Goal: Check status: Check status

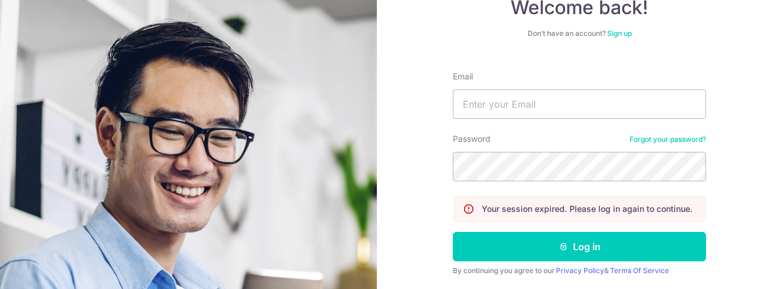
scroll to position [121, 0]
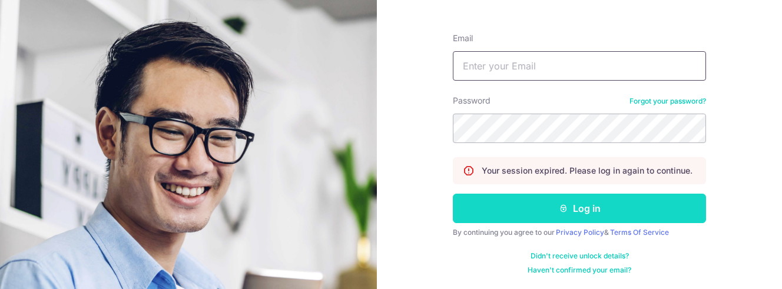
type input "[EMAIL_ADDRESS][DOMAIN_NAME]"
click at [548, 210] on button "Log in" at bounding box center [579, 208] width 253 height 29
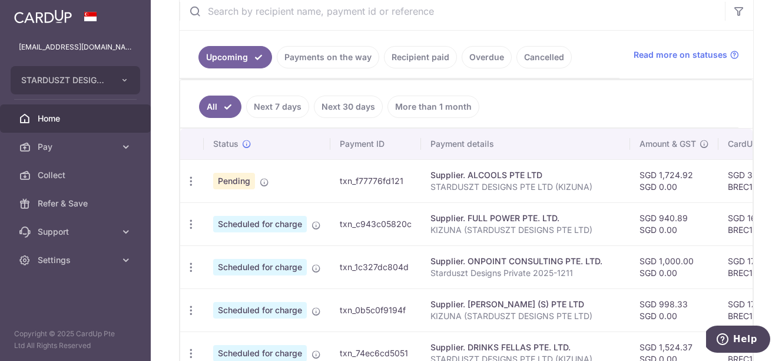
scroll to position [273, 0]
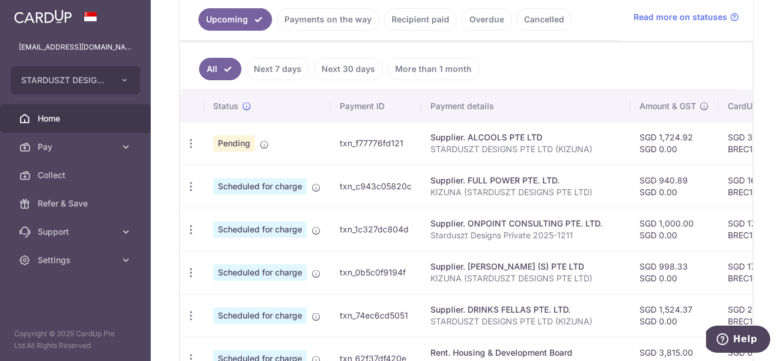
click at [321, 15] on link "Payments on the way" at bounding box center [328, 19] width 103 height 22
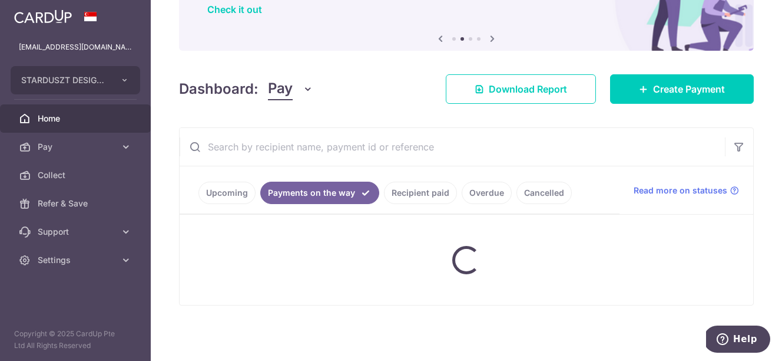
scroll to position [134, 0]
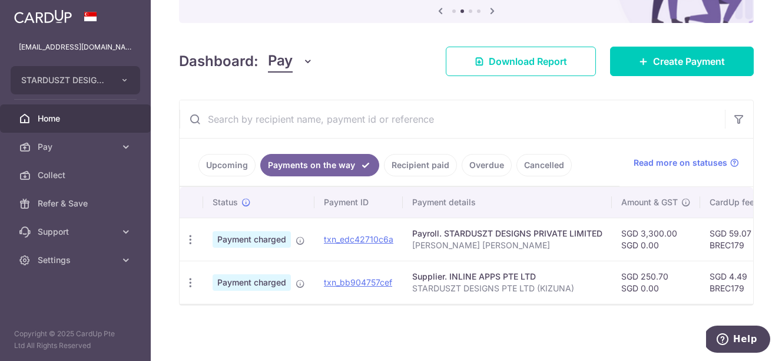
click at [425, 156] on link "Recipient paid" at bounding box center [420, 165] width 73 height 22
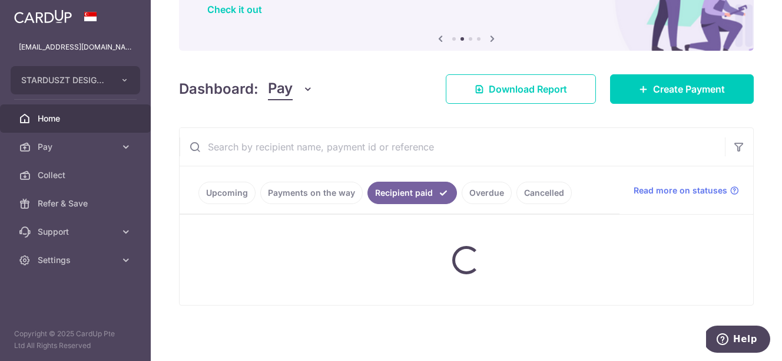
scroll to position [273, 0]
